Goal: Information Seeking & Learning: Learn about a topic

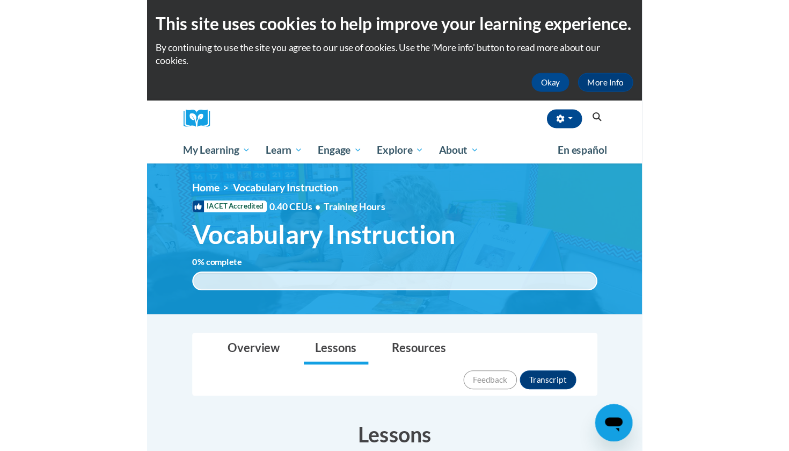
scroll to position [234, 0]
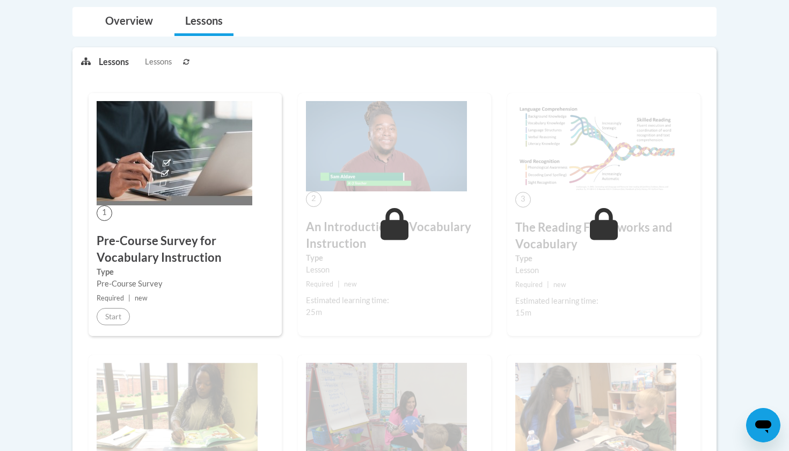
click at [700, 65] on div "Lessons Lessons Preview Activity Previous Next Activity Next" at bounding box center [403, 61] width 609 height 27
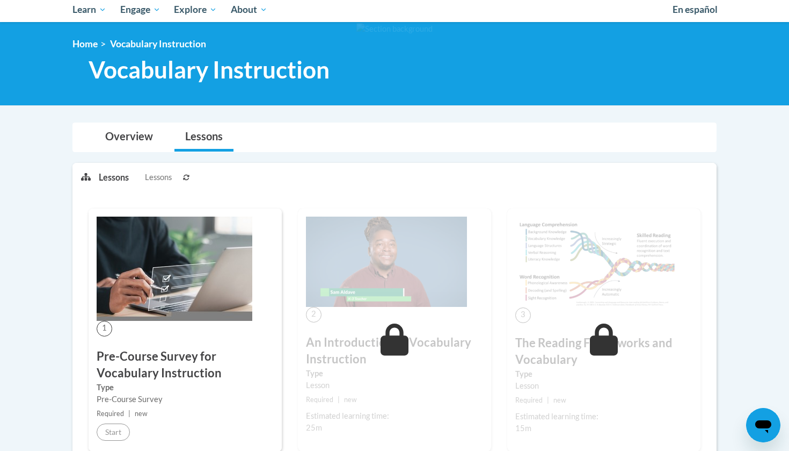
scroll to position [122, 0]
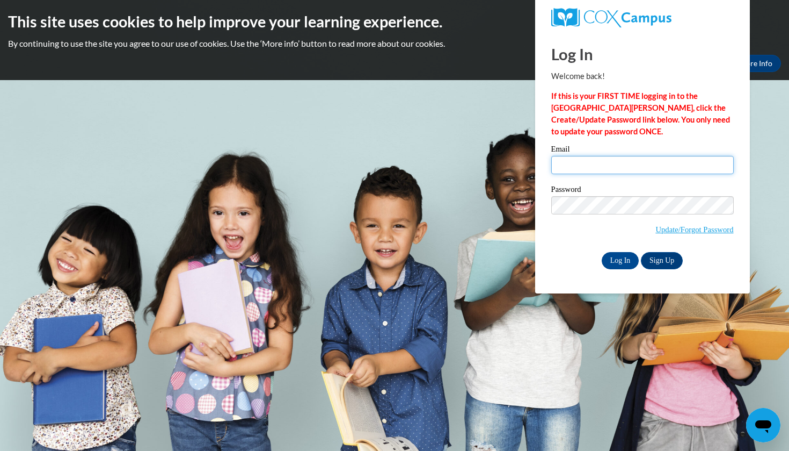
type input "sj12012@georgiasouthern.edu"
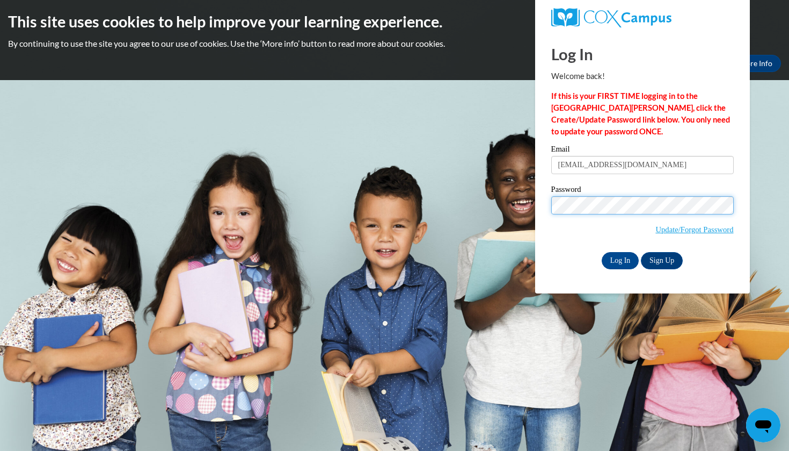
click at [620, 258] on input "Log In" at bounding box center [621, 260] width 38 height 17
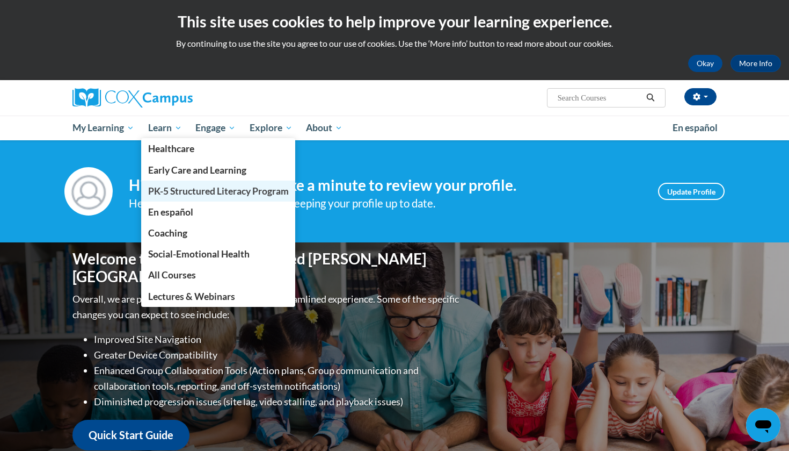
click at [172, 186] on span "PK-5 Structured Literacy Program" at bounding box center [218, 190] width 141 height 11
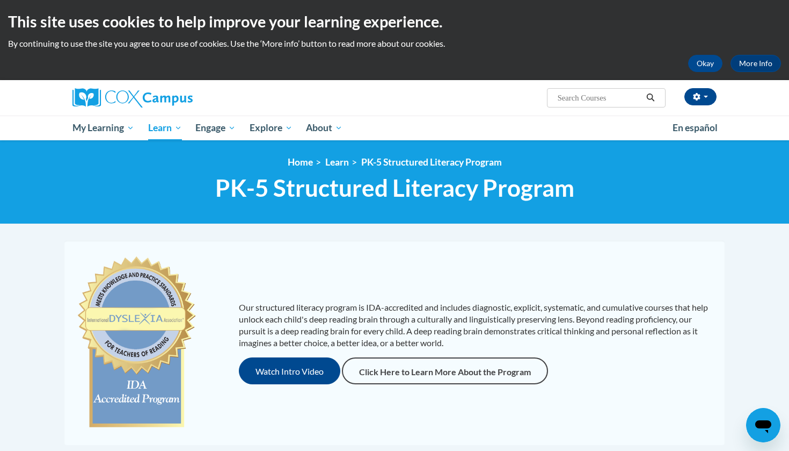
click at [767, 255] on body "This site uses cookies to help improve your learning experience. By continuing …" at bounding box center [394, 411] width 789 height 823
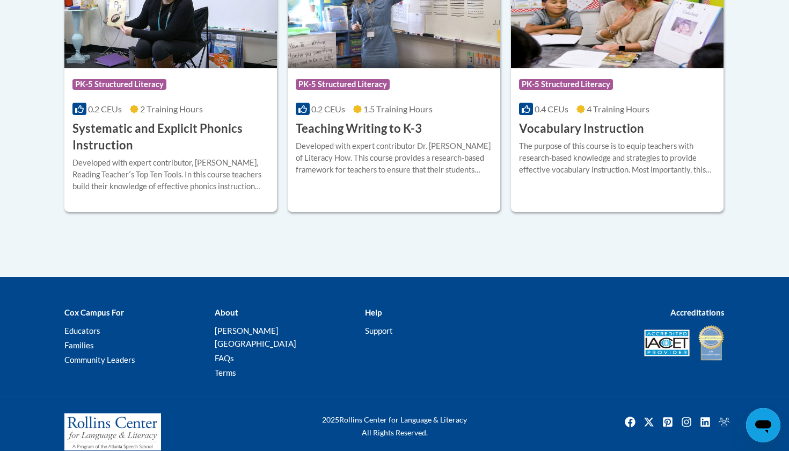
scroll to position [1341, 0]
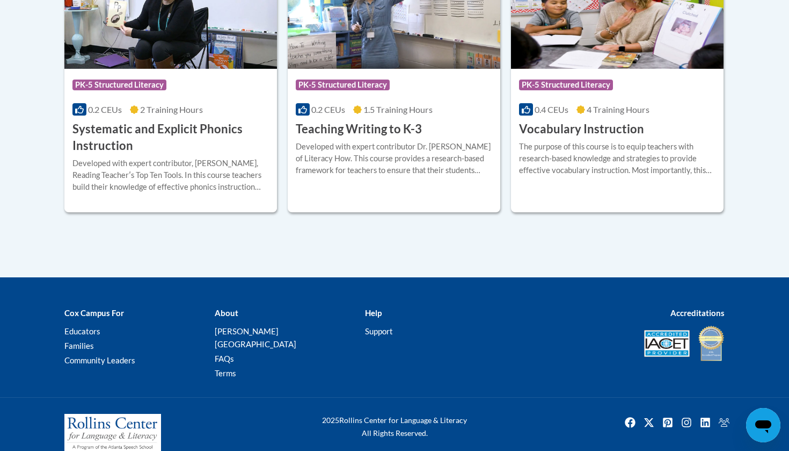
click at [699, 106] on div "0.4 CEUs 4 Training Hours" at bounding box center [617, 110] width 197 height 12
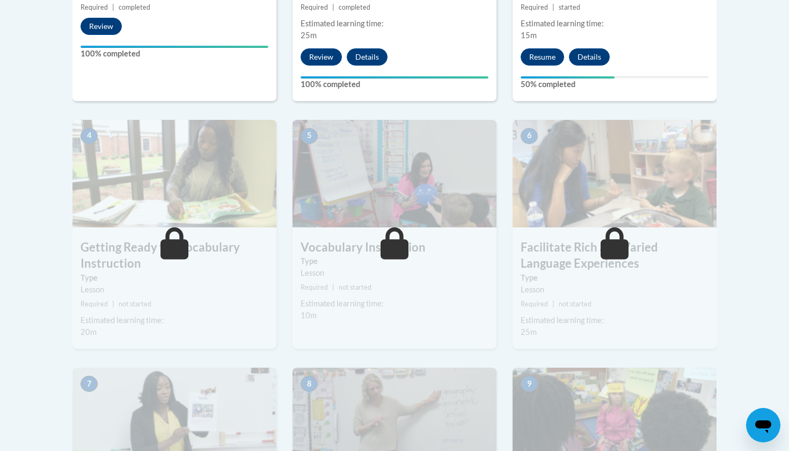
scroll to position [555, 0]
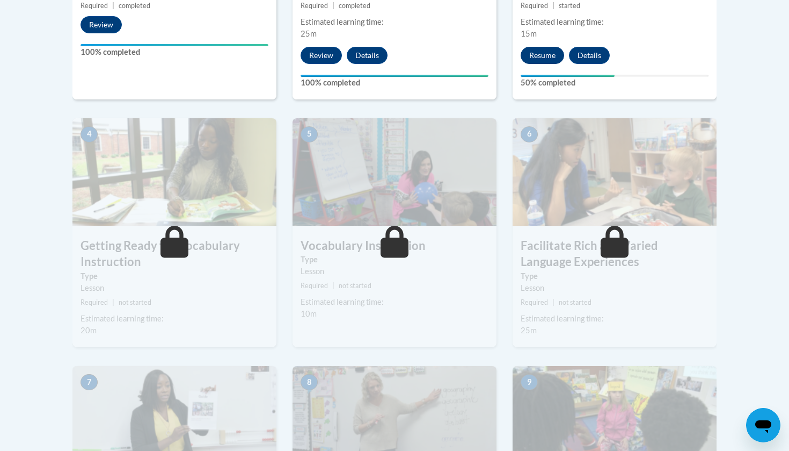
click at [544, 52] on button "Resume" at bounding box center [542, 55] width 43 height 17
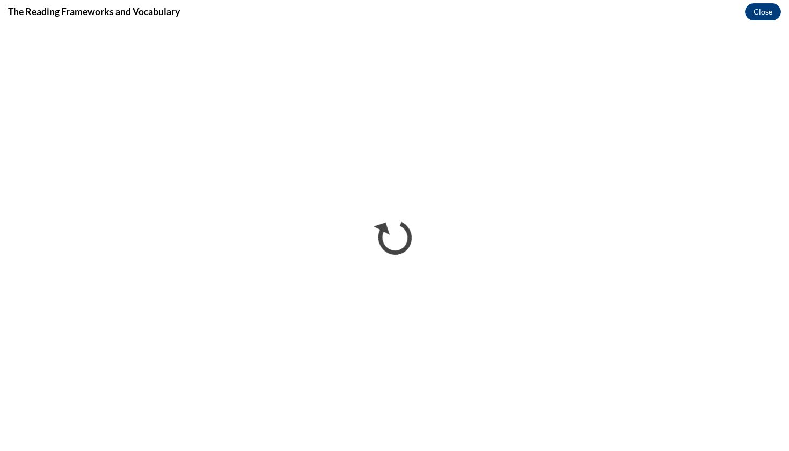
scroll to position [0, 0]
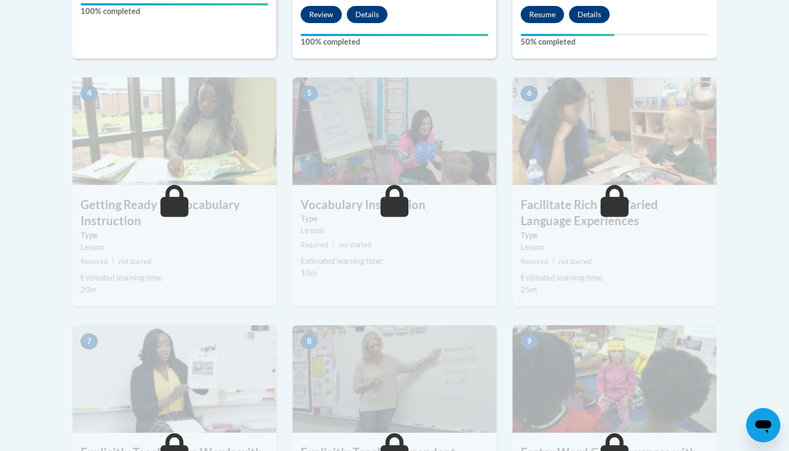
scroll to position [597, 0]
click at [542, 13] on button "Resume" at bounding box center [542, 13] width 43 height 17
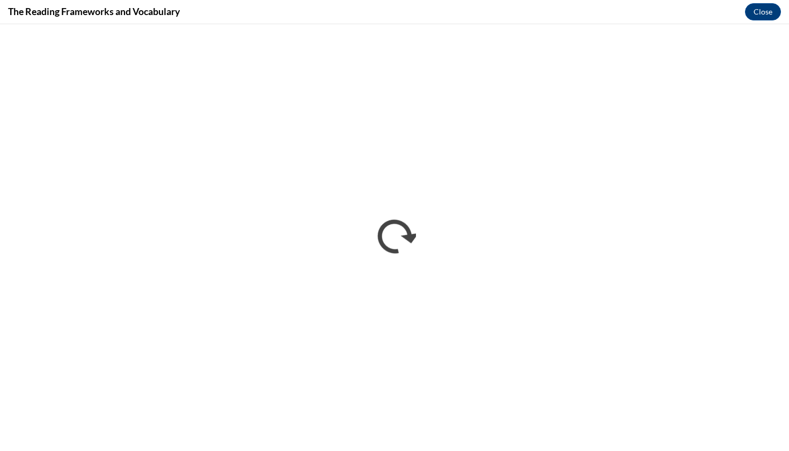
scroll to position [0, 0]
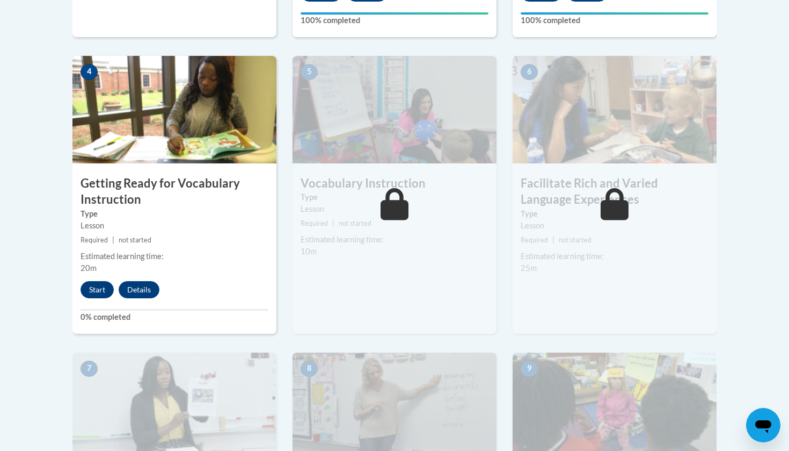
scroll to position [671, 0]
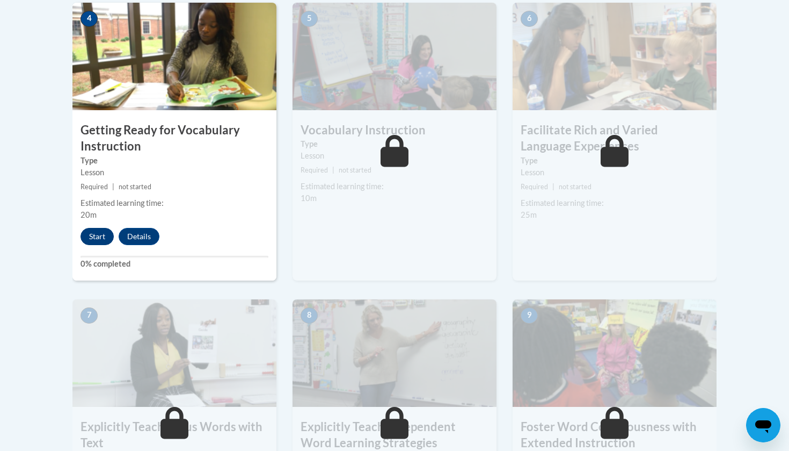
click at [100, 236] on button "Start" at bounding box center [97, 236] width 33 height 17
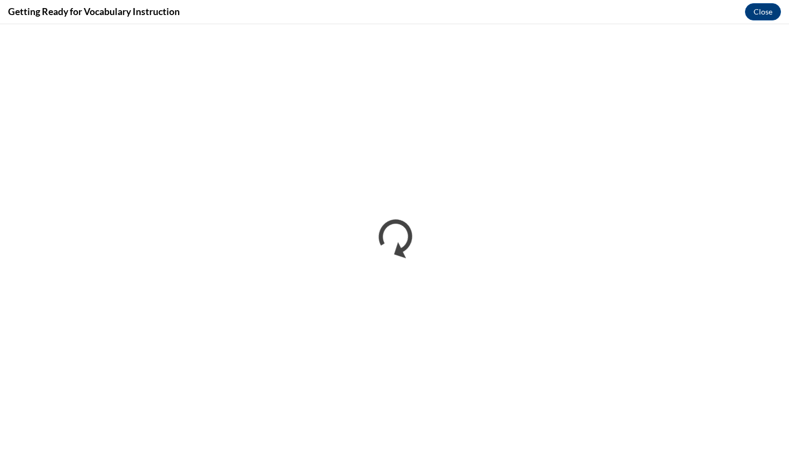
scroll to position [0, 0]
